Goal: Find contact information

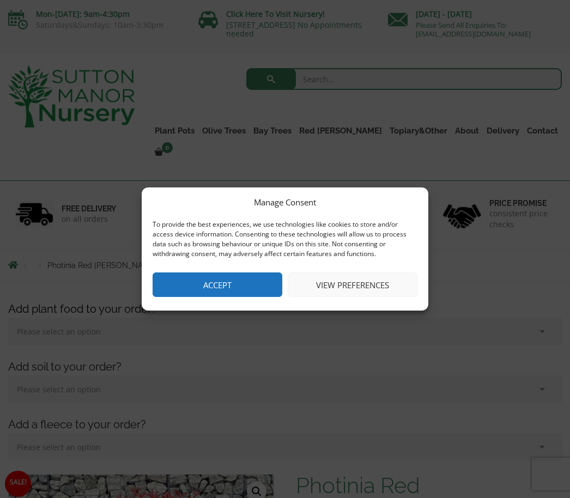
click at [237, 284] on button "Accept" at bounding box center [218, 285] width 130 height 25
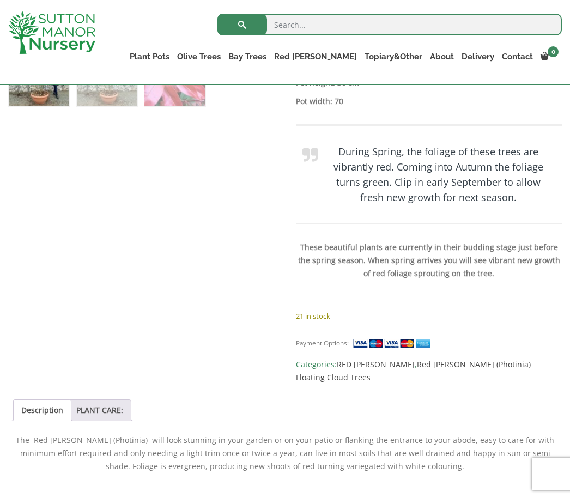
scroll to position [686, 0]
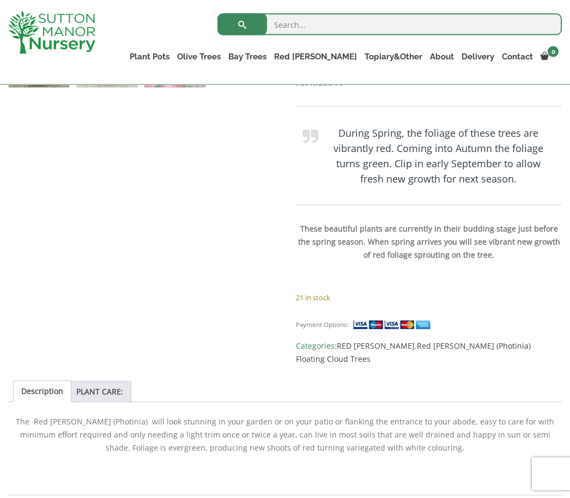
click at [526, 341] on link "Red [PERSON_NAME] (Photinia) Floating Cloud Trees" at bounding box center [413, 352] width 235 height 23
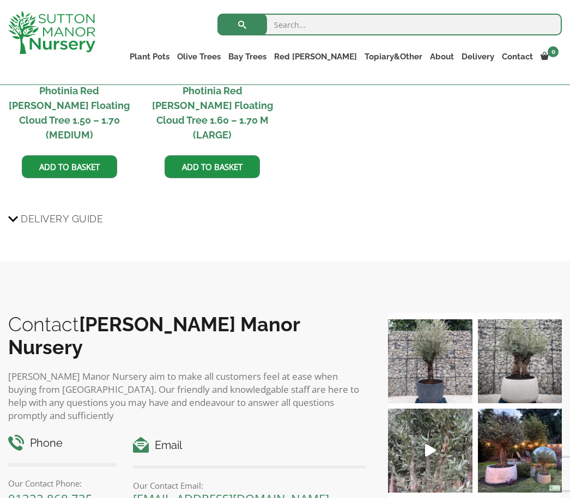
scroll to position [1426, 0]
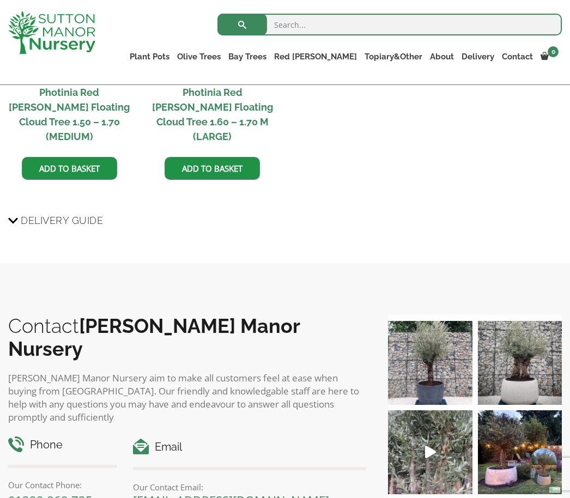
click at [29, 210] on span "Delivery Guide" at bounding box center [62, 220] width 82 height 20
click at [0, 0] on input "Delivery Guide" at bounding box center [0, 0] width 0 height 0
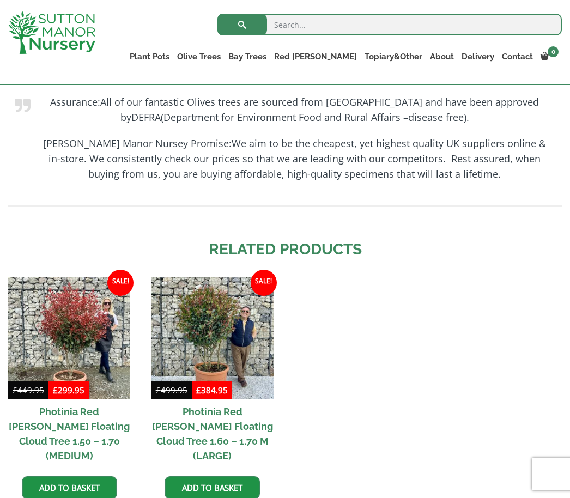
scroll to position [1106, 0]
click at [519, 57] on link "Contact" at bounding box center [517, 56] width 39 height 15
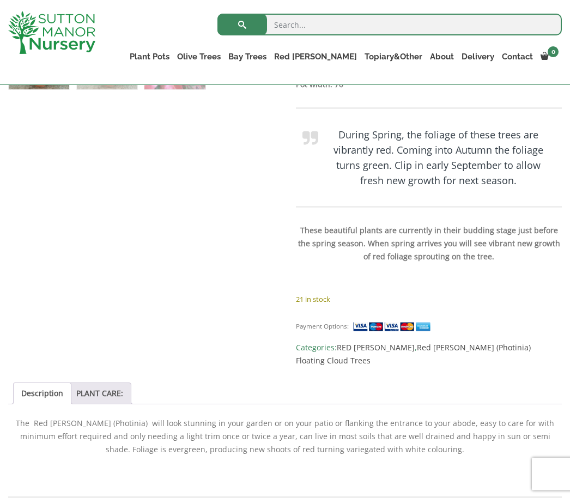
scroll to position [676, 0]
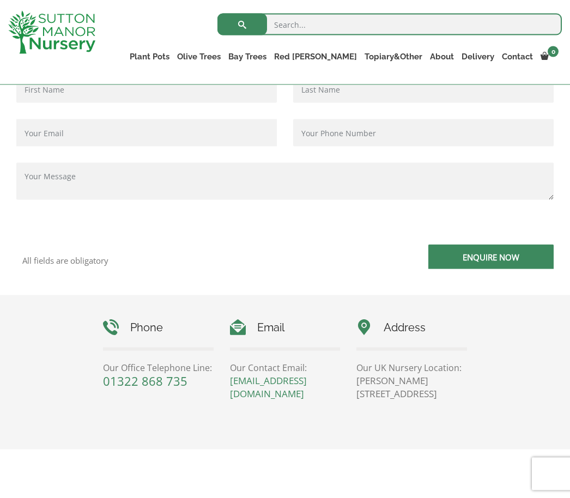
scroll to position [308, 0]
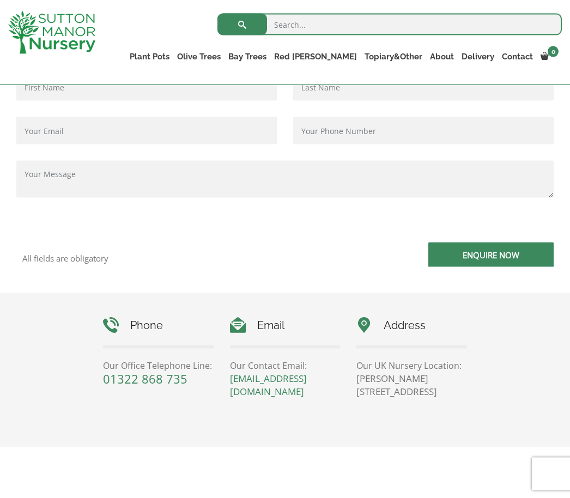
click at [503, 305] on div "Phone Our Office Telephone Line: 01322 868 735 Email Our Contact Email: enquiri…" at bounding box center [285, 370] width 570 height 154
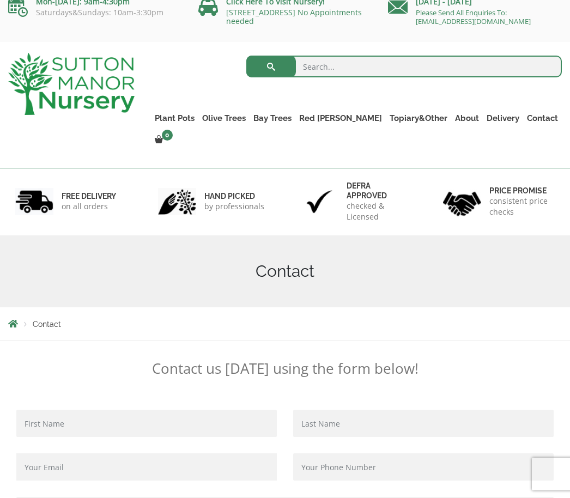
scroll to position [0, 0]
